Goal: Task Accomplishment & Management: Use online tool/utility

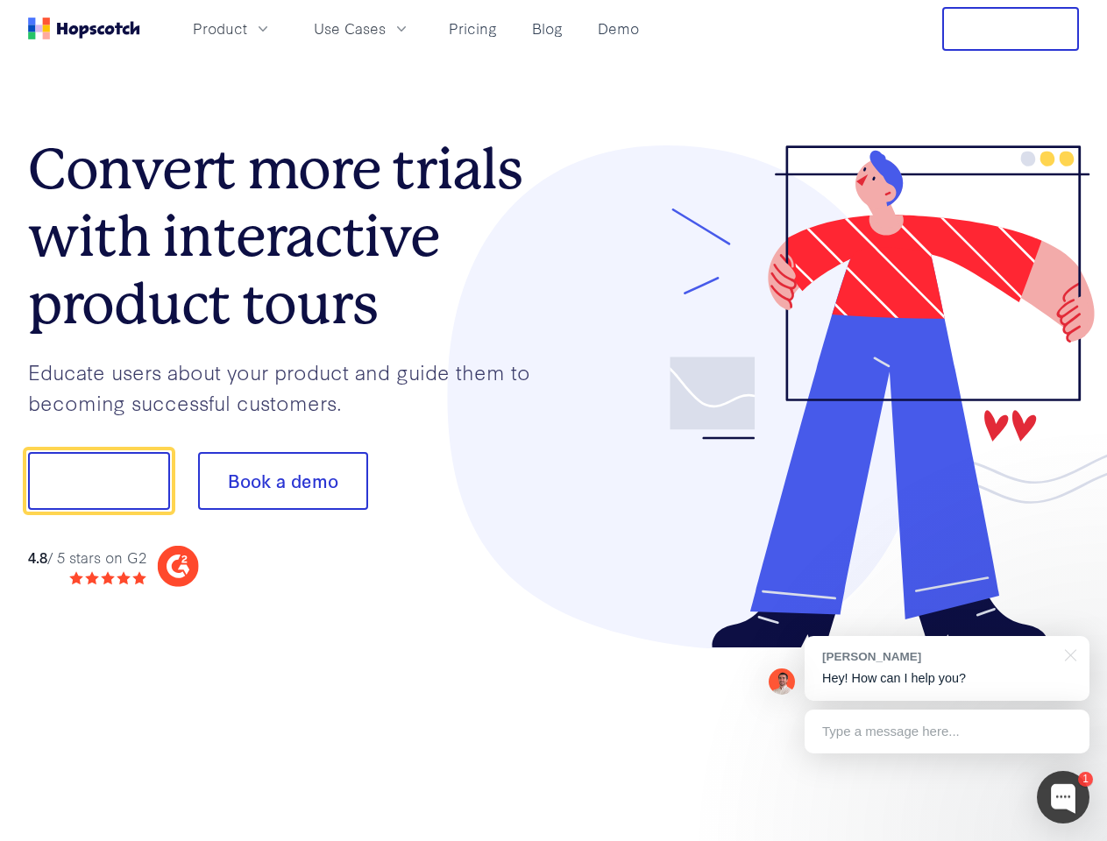
click at [554, 421] on div at bounding box center [817, 397] width 526 height 504
click at [247, 28] on span "Product" at bounding box center [220, 29] width 54 height 22
click at [386, 28] on span "Use Cases" at bounding box center [350, 29] width 72 height 22
click at [1011, 29] on button "Free Trial" at bounding box center [1010, 29] width 137 height 44
click at [98, 481] on button "Show me!" at bounding box center [99, 481] width 142 height 58
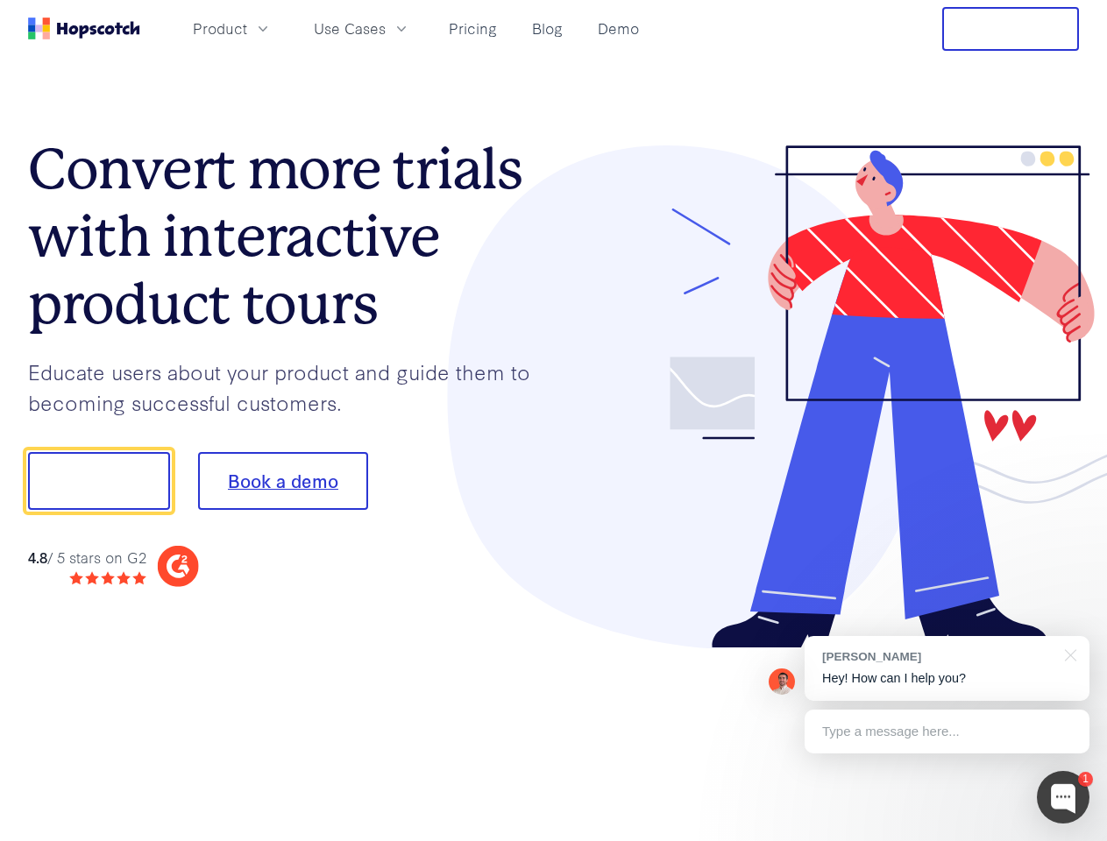
click at [282, 481] on button "Book a demo" at bounding box center [283, 481] width 170 height 58
click at [1063, 798] on div at bounding box center [1063, 797] width 53 height 53
click at [947, 669] on div "[PERSON_NAME] Hey! How can I help you?" at bounding box center [947, 668] width 285 height 65
click at [1068, 654] on div at bounding box center [925, 479] width 329 height 585
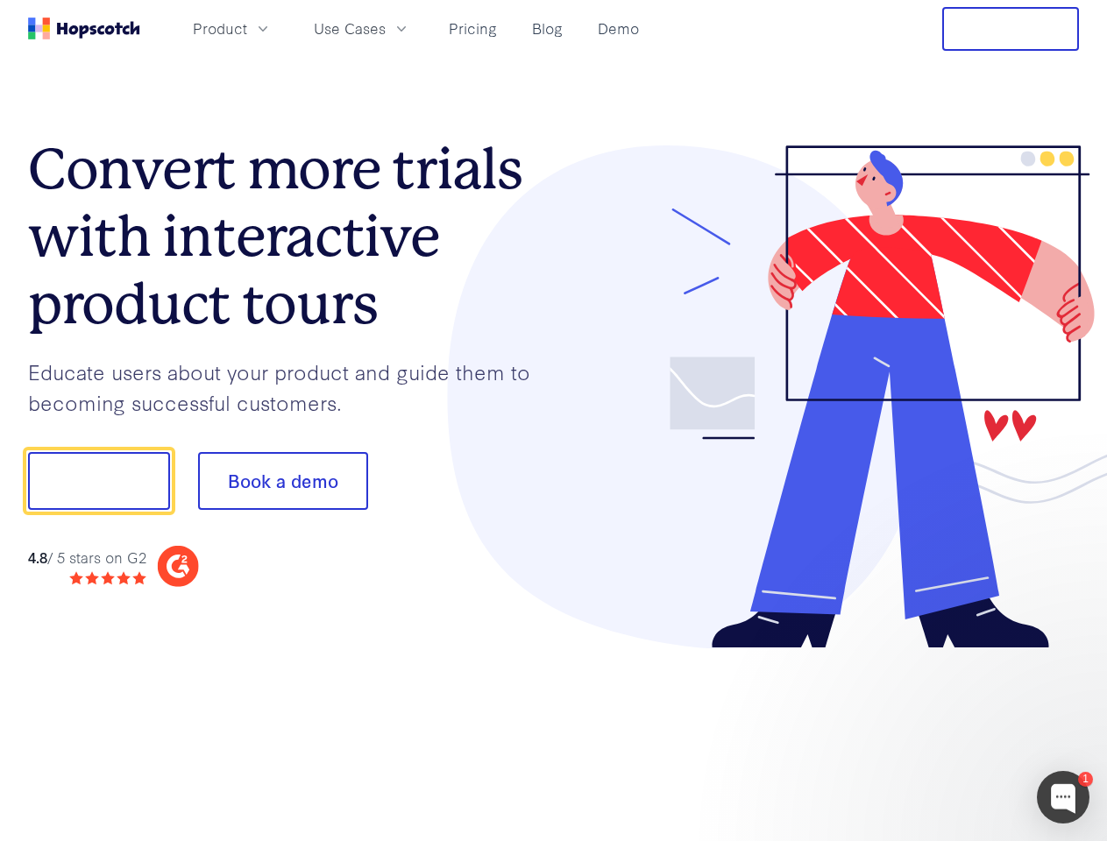
click at [947, 732] on div at bounding box center [925, 597] width 329 height 350
